Goal: Transaction & Acquisition: Purchase product/service

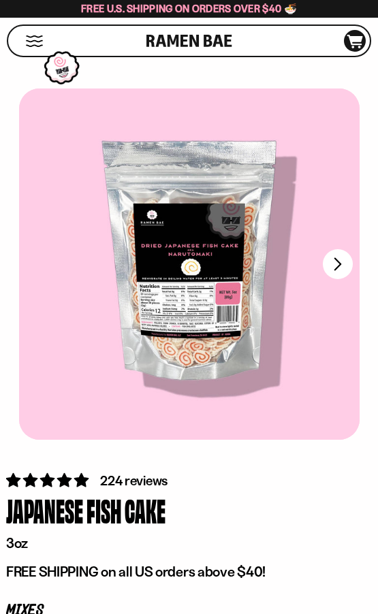
scroll to position [373, 0]
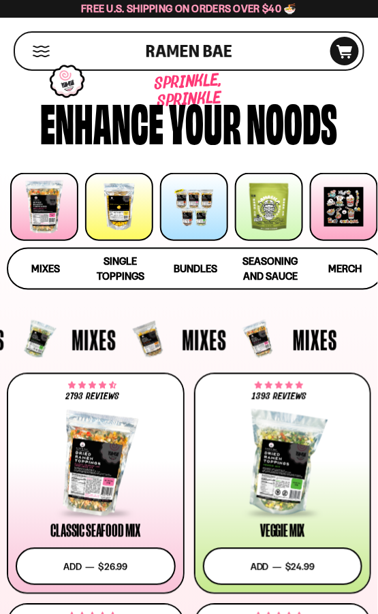
click at [139, 200] on div at bounding box center [119, 207] width 68 height 68
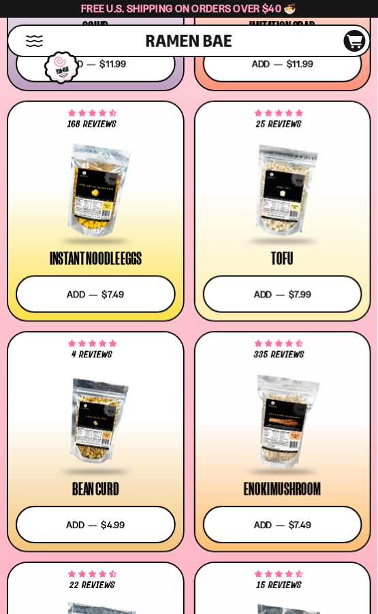
scroll to position [1498, 0]
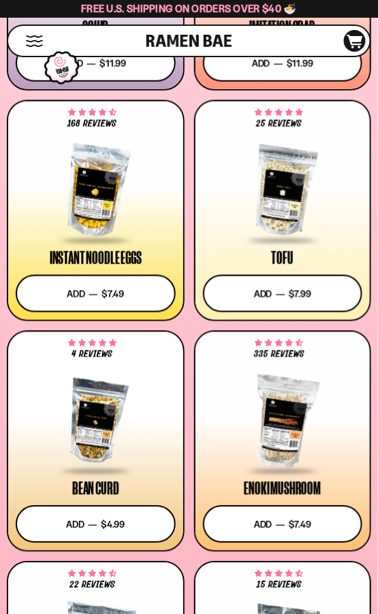
click at [102, 228] on div at bounding box center [96, 191] width 160 height 102
